Goal: Information Seeking & Learning: Learn about a topic

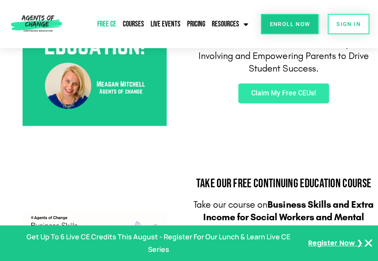
scroll to position [304, 0]
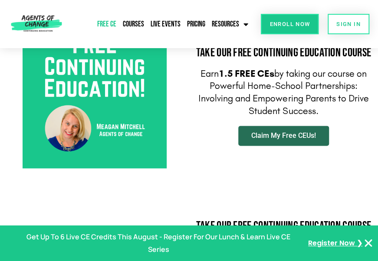
click at [289, 134] on span "Claim My Free CEUs!" at bounding box center [283, 135] width 65 height 7
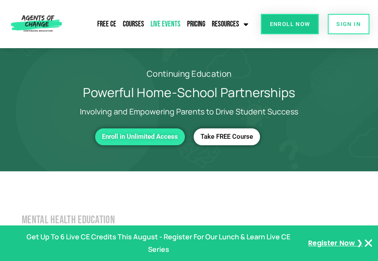
click at [168, 20] on link "Live Events" at bounding box center [165, 24] width 34 height 20
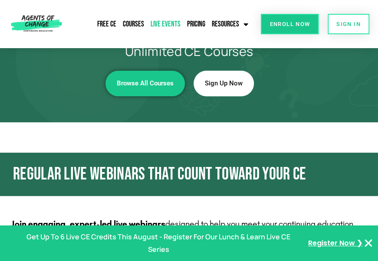
scroll to position [43, 0]
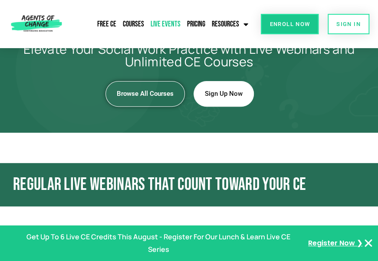
click at [149, 94] on span "Browse All Courses" at bounding box center [145, 93] width 57 height 7
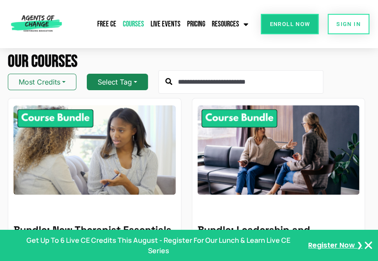
click at [141, 84] on button "Select Tag" at bounding box center [117, 82] width 61 height 16
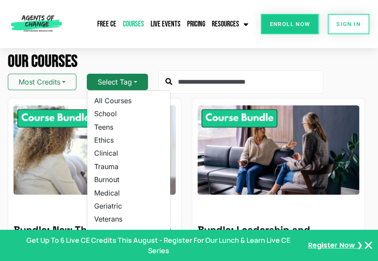
click at [141, 84] on button "Select Tag" at bounding box center [117, 82] width 61 height 16
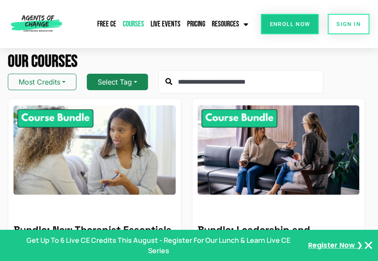
click at [141, 84] on button "Select Tag" at bounding box center [117, 82] width 61 height 16
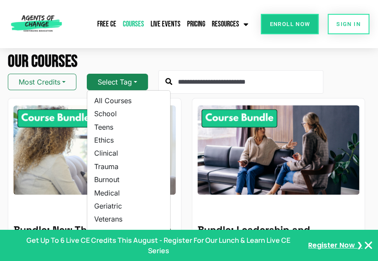
click at [141, 84] on button "Select Tag" at bounding box center [117, 82] width 61 height 16
